Goal: Task Accomplishment & Management: Complete application form

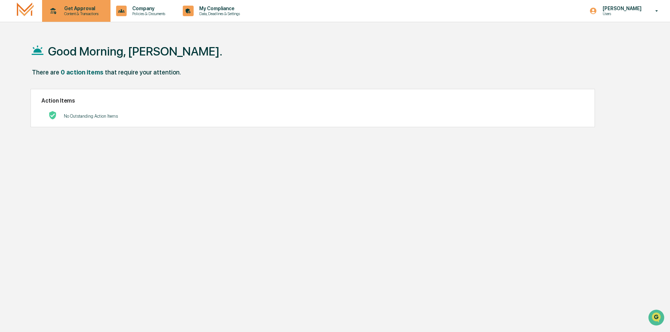
click at [82, 12] on p "Content & Transactions" at bounding box center [81, 13] width 44 height 5
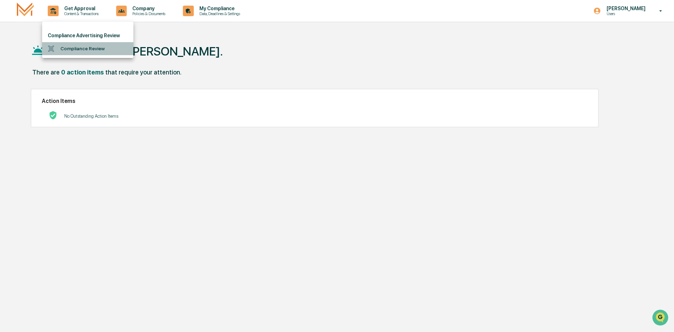
click at [89, 50] on li "Compliance Review" at bounding box center [87, 48] width 91 height 13
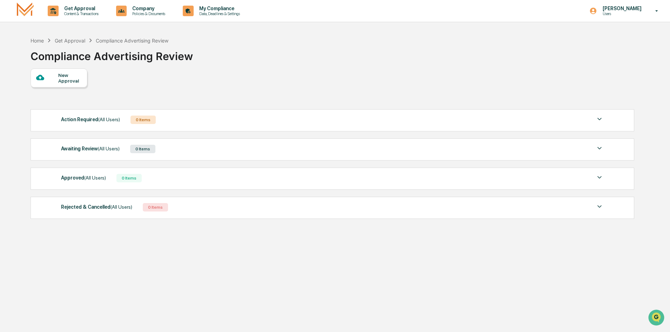
click at [65, 81] on div "New Approval" at bounding box center [70, 77] width 24 height 11
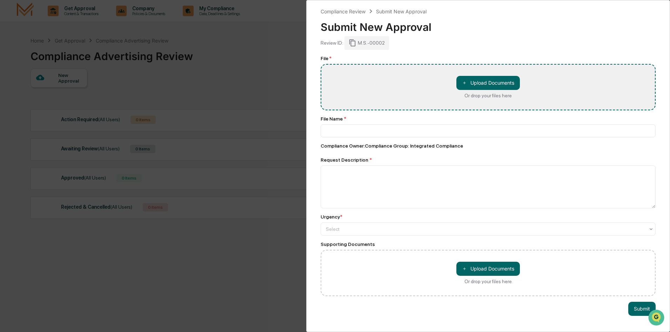
type input "**********"
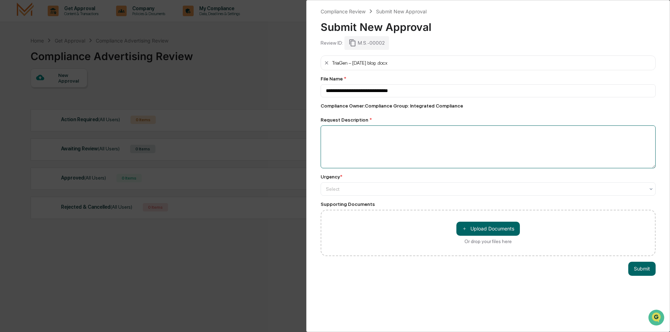
click at [400, 144] on textarea at bounding box center [488, 146] width 335 height 43
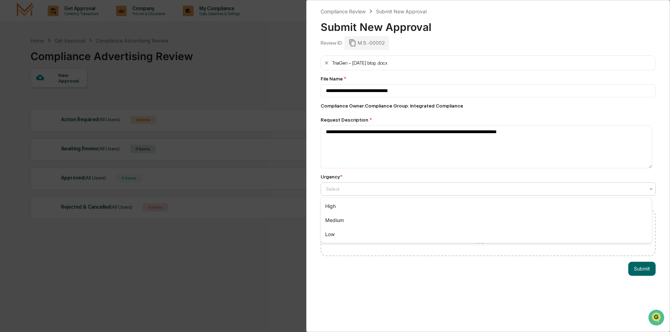
click at [390, 194] on div "Select" at bounding box center [488, 188] width 335 height 13
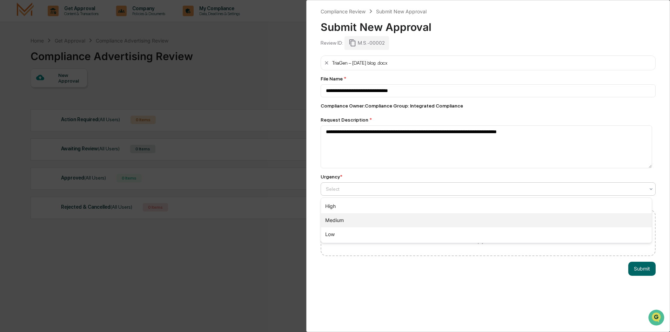
click at [382, 213] on div "Medium" at bounding box center [486, 220] width 331 height 14
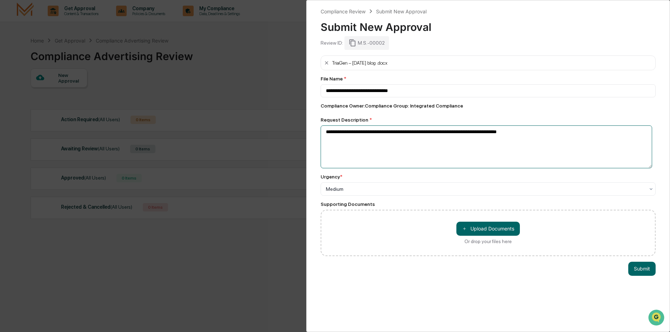
click at [562, 140] on textarea "**********" at bounding box center [487, 146] width 332 height 43
type textarea "**********"
click at [644, 272] on button "Submit" at bounding box center [642, 268] width 27 height 14
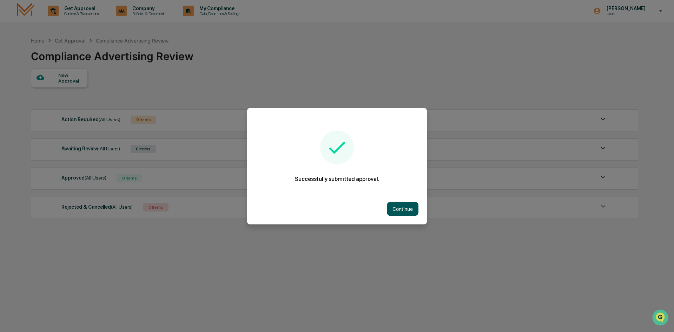
click at [405, 211] on button "Continue" at bounding box center [403, 208] width 32 height 14
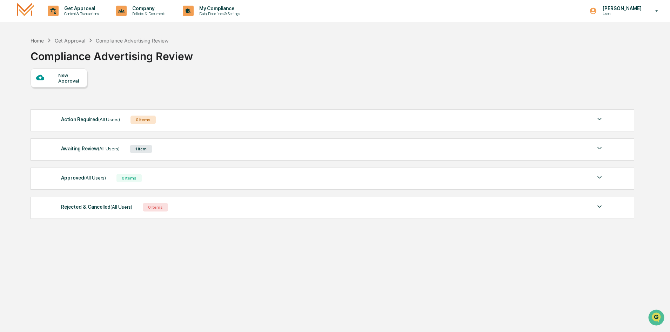
click at [253, 81] on div "New Approval" at bounding box center [332, 77] width 603 height 19
click at [73, 82] on div "New Approval" at bounding box center [70, 77] width 24 height 11
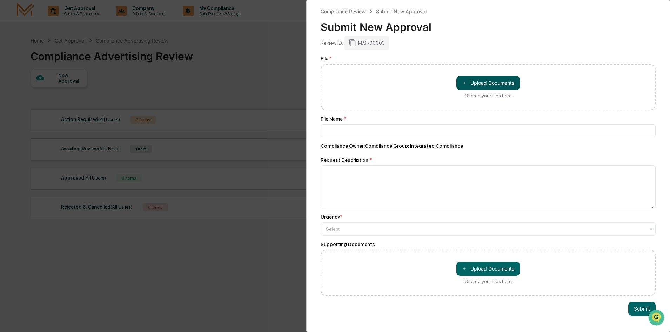
click at [471, 84] on button "＋ Upload Documents" at bounding box center [489, 83] width 64 height 14
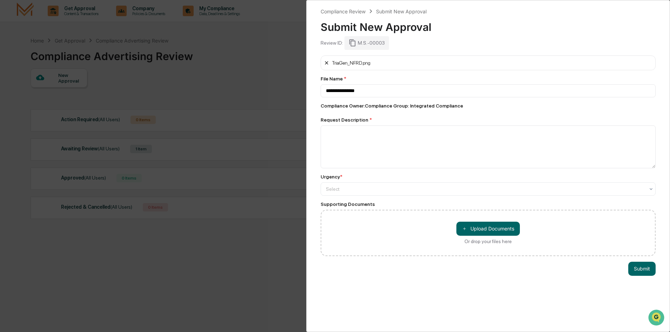
click at [328, 62] on icon at bounding box center [327, 63] width 6 height 6
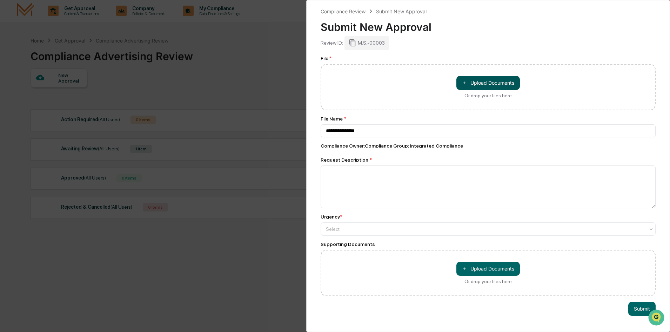
click at [489, 81] on button "＋ Upload Documents" at bounding box center [489, 83] width 64 height 14
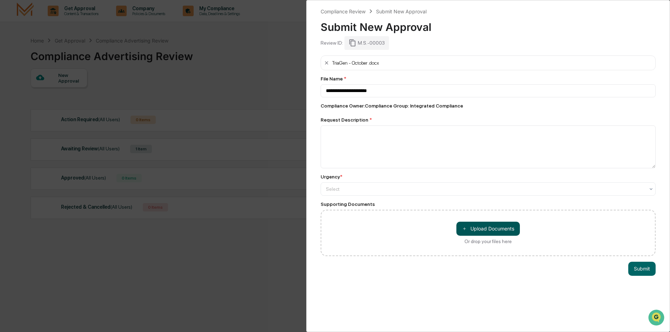
click at [479, 229] on button "＋ Upload Documents" at bounding box center [489, 228] width 64 height 14
click at [482, 228] on button "＋ Upload Documents" at bounding box center [489, 228] width 64 height 14
click at [489, 225] on button "＋ Upload Documents" at bounding box center [489, 228] width 64 height 14
click at [495, 231] on button "＋ Upload Documents" at bounding box center [489, 228] width 64 height 14
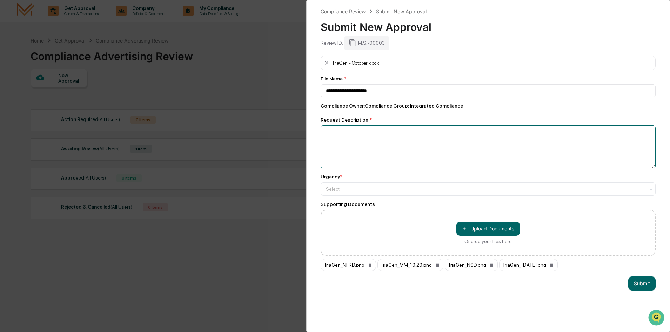
click at [427, 145] on textarea at bounding box center [488, 146] width 335 height 43
type input "*"
type input "**********"
type textarea "*"
type textarea "**********"
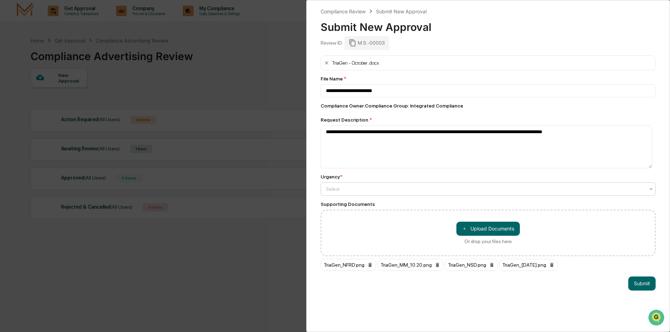
click at [415, 191] on div at bounding box center [485, 188] width 319 height 7
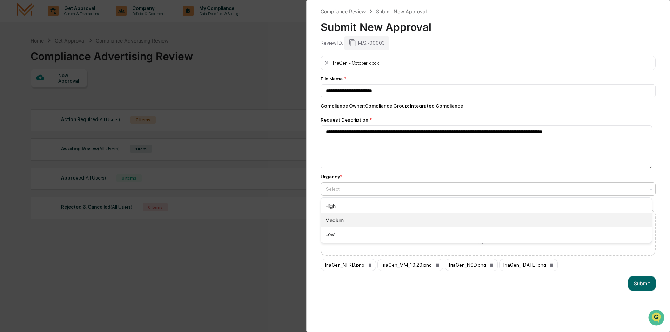
click at [409, 217] on div "Medium" at bounding box center [486, 220] width 331 height 14
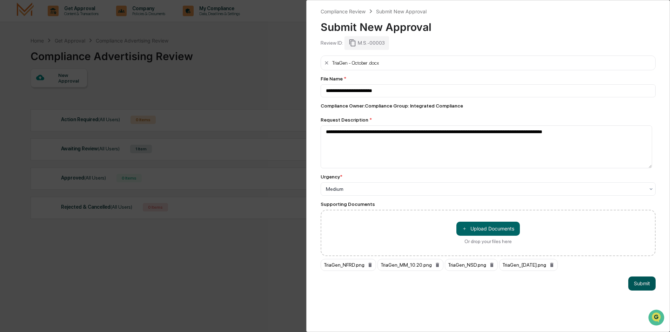
click at [642, 281] on button "Submit" at bounding box center [642, 283] width 27 height 14
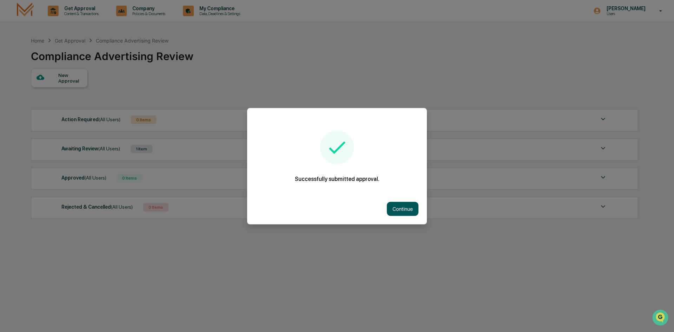
click at [394, 209] on button "Continue" at bounding box center [403, 208] width 32 height 14
